Goal: Information Seeking & Learning: Check status

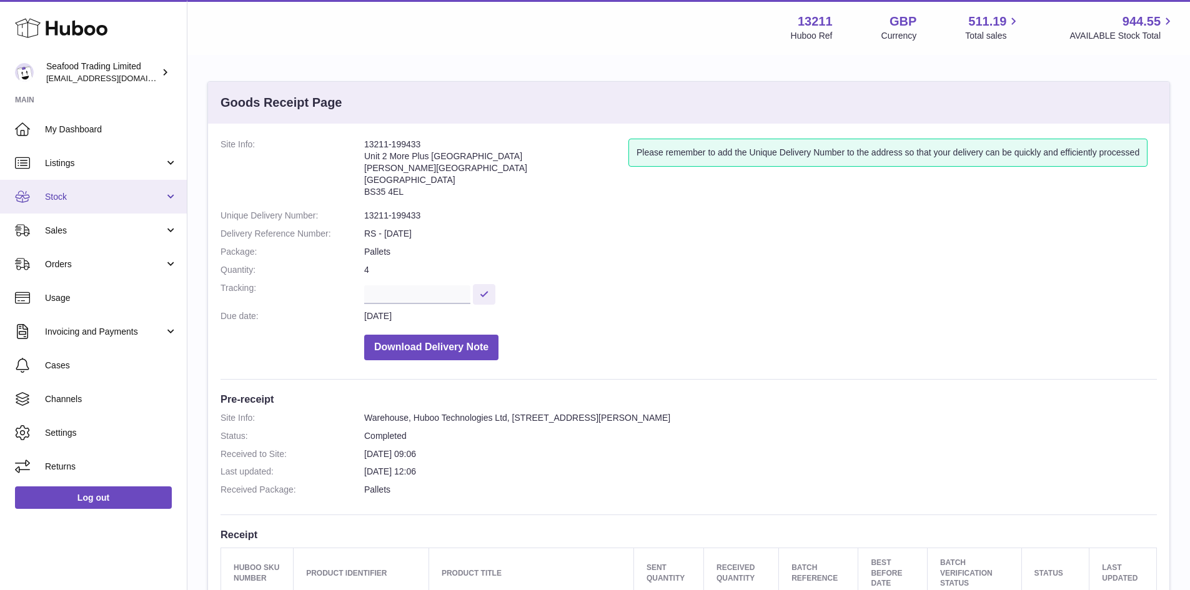
click at [76, 195] on span "Stock" at bounding box center [104, 197] width 119 height 12
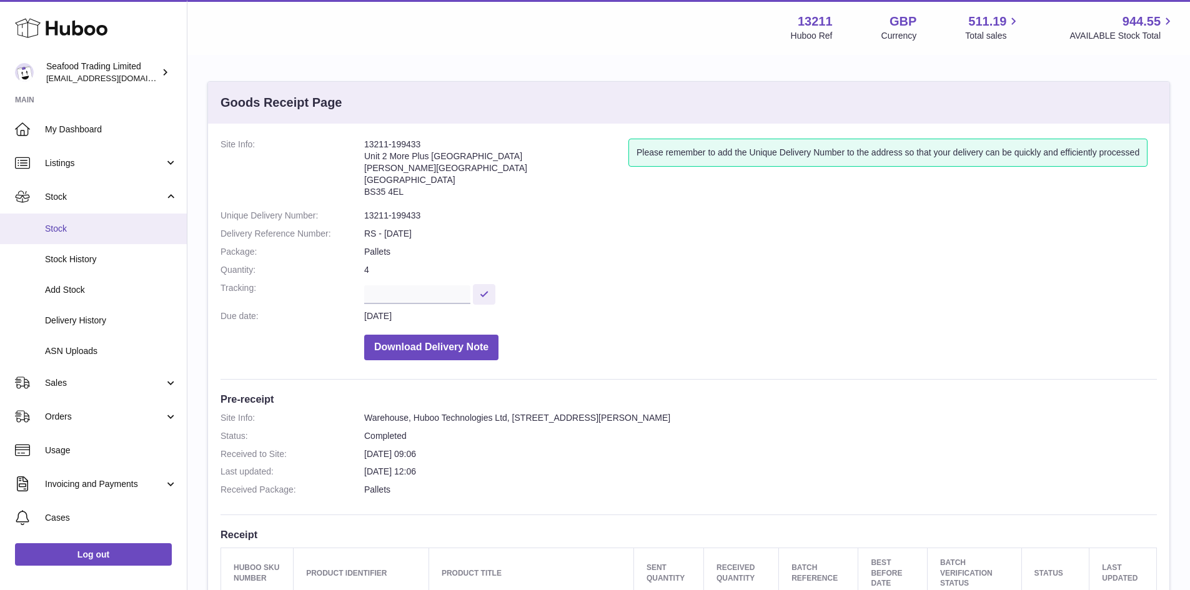
click at [71, 225] on span "Stock" at bounding box center [111, 229] width 132 height 12
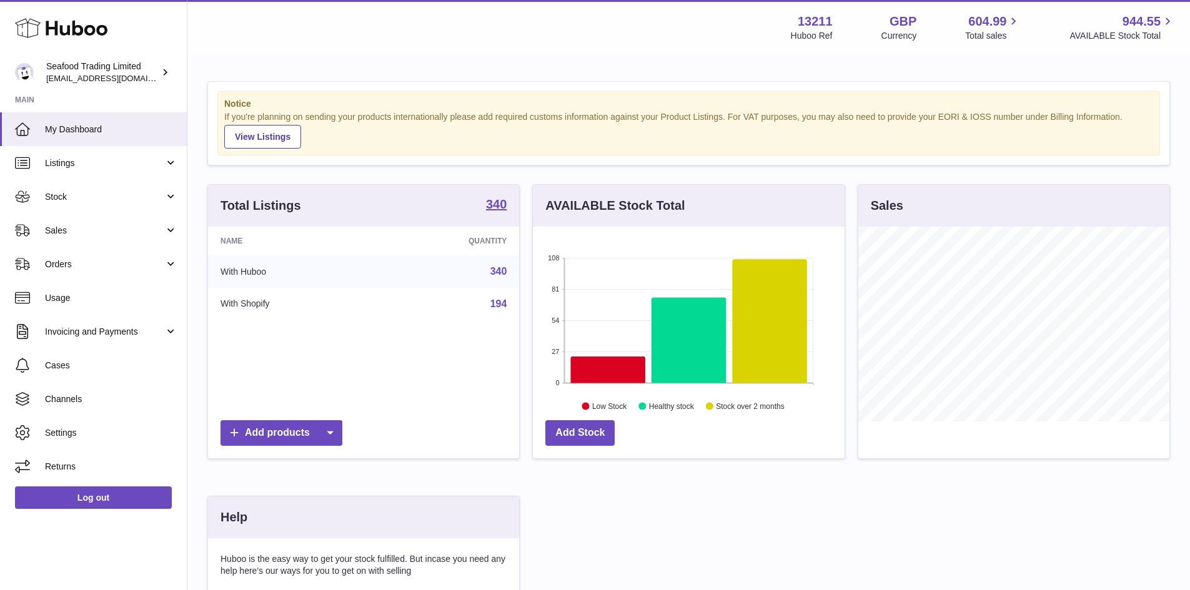
scroll to position [195, 312]
click at [71, 225] on span "Sales" at bounding box center [104, 231] width 119 height 12
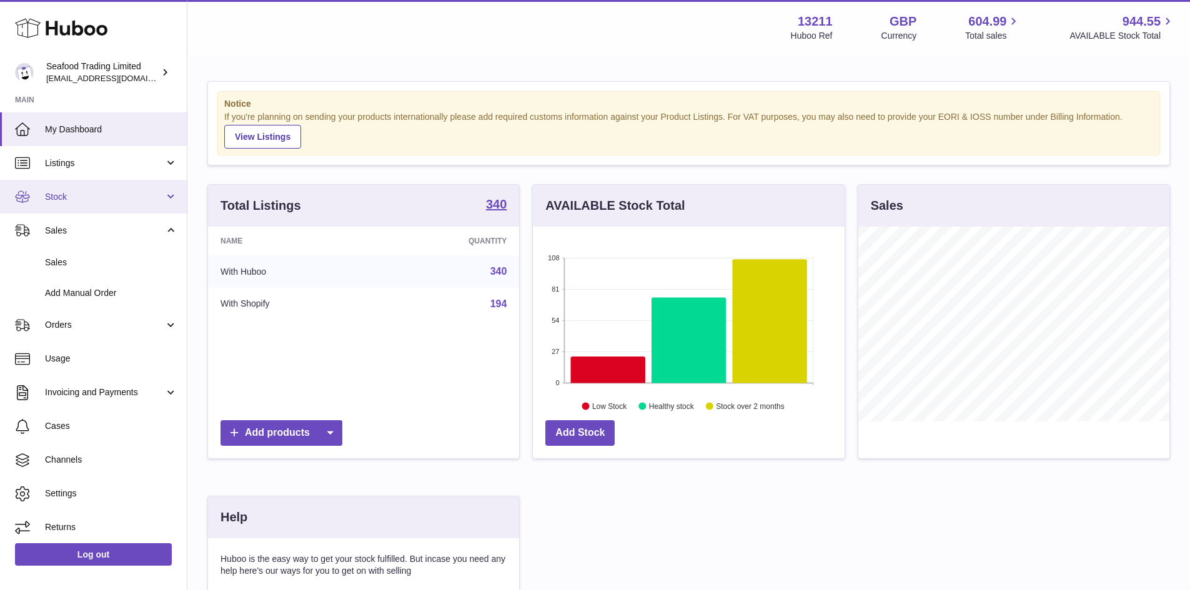
click at [73, 200] on span "Stock" at bounding box center [104, 197] width 119 height 12
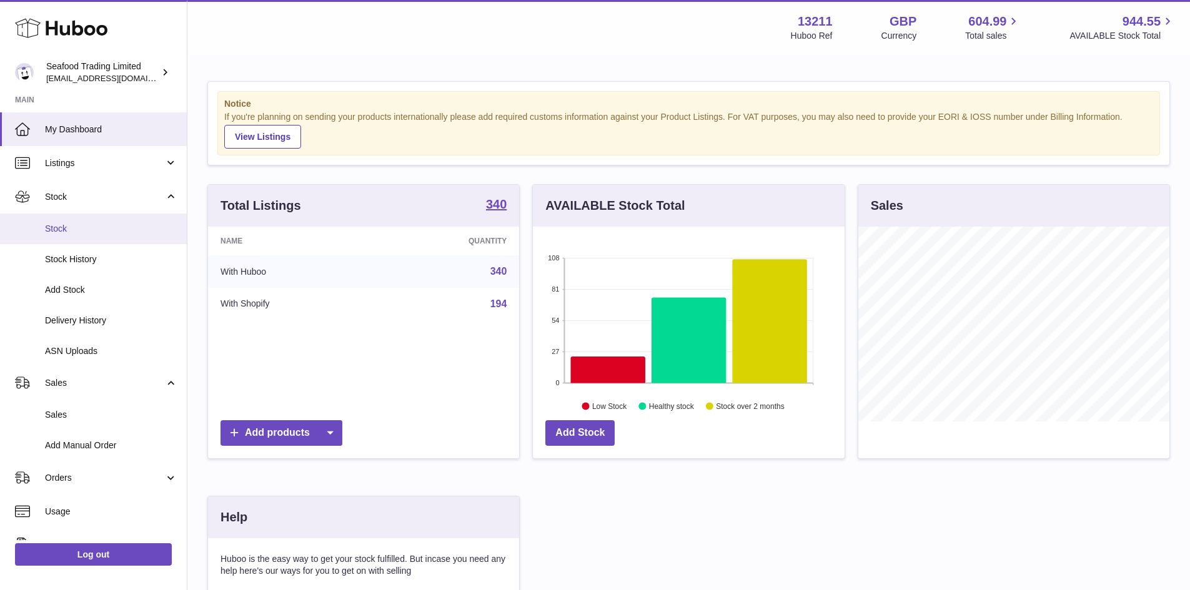
click at [74, 225] on span "Stock" at bounding box center [111, 229] width 132 height 12
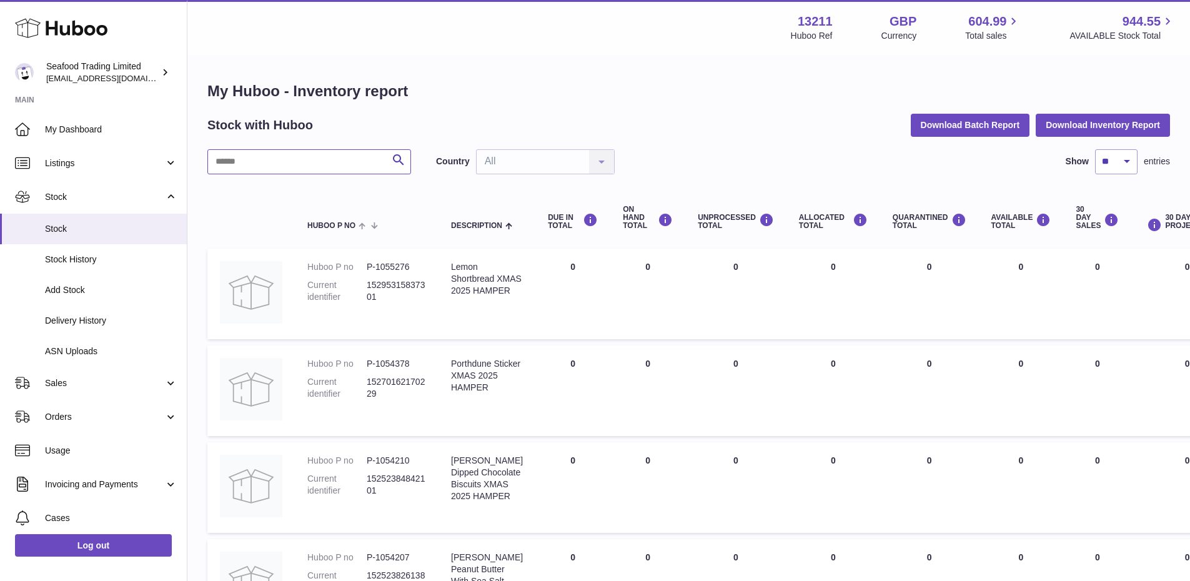
click at [256, 164] on input "text" at bounding box center [309, 161] width 204 height 25
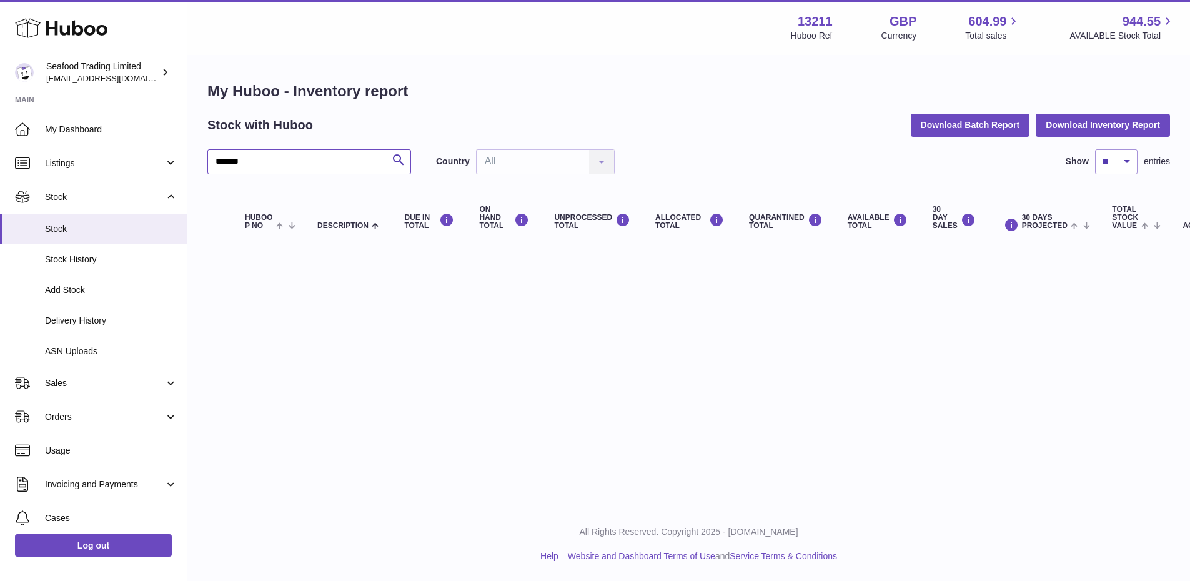
drag, startPoint x: 256, startPoint y: 164, endPoint x: 204, endPoint y: 164, distance: 51.8
click at [204, 164] on div "My Huboo - Inventory report Stock with Huboo Download Batch Report Download Inv…" at bounding box center [688, 164] width 1002 height 217
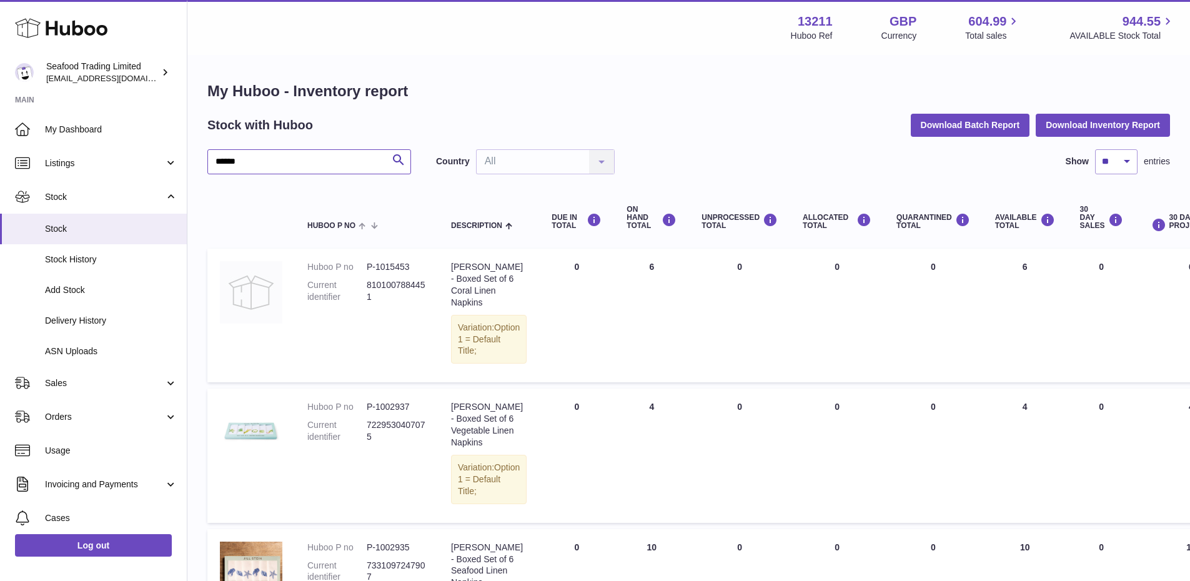
type input "******"
click at [244, 297] on img at bounding box center [251, 292] width 62 height 62
